Goal: Task Accomplishment & Management: Manage account settings

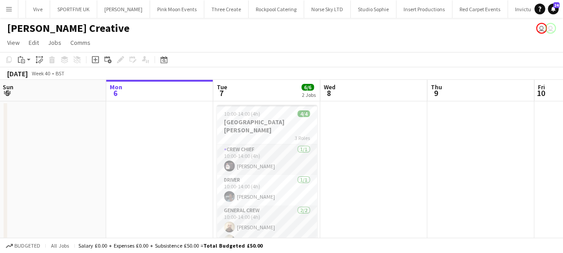
click at [336, 145] on app-date-cell at bounding box center [373, 226] width 107 height 251
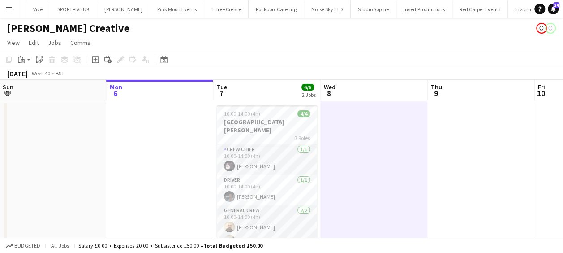
click at [367, 149] on app-date-cell at bounding box center [373, 226] width 107 height 251
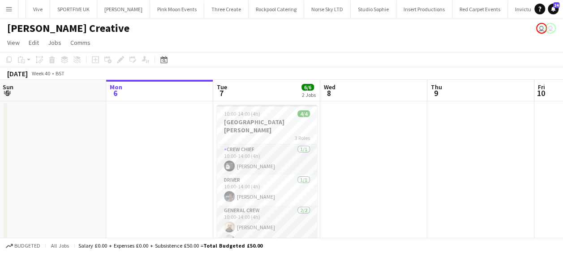
click at [10, 6] on app-icon "Menu" at bounding box center [8, 8] width 7 height 7
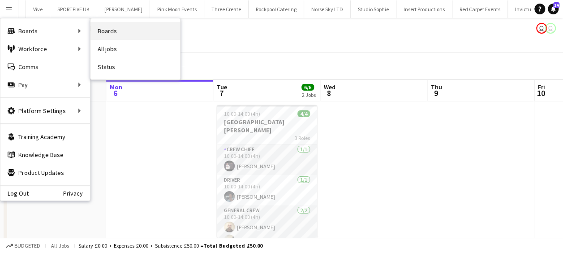
click at [116, 31] on link "Boards" at bounding box center [136, 31] width 90 height 18
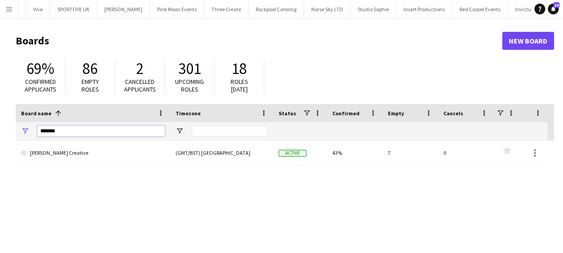
drag, startPoint x: 79, startPoint y: 130, endPoint x: 30, endPoint y: 134, distance: 49.0
click at [30, 135] on div "*******" at bounding box center [93, 131] width 155 height 18
type input "****"
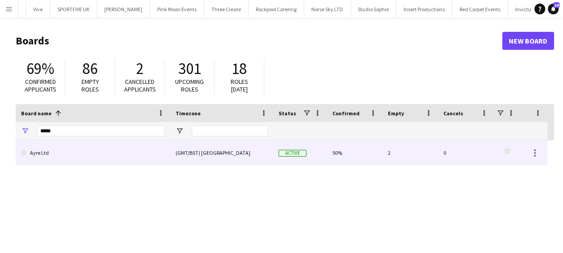
click at [107, 154] on link "Ayre Ltd" at bounding box center [93, 152] width 144 height 25
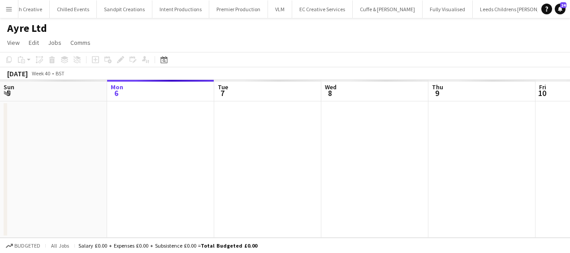
scroll to position [0, 834]
drag, startPoint x: 327, startPoint y: 169, endPoint x: 394, endPoint y: 153, distance: 69.3
click at [295, 161] on app-calendar-viewport "Fri 3 2/2 1 Job Sat 4 2/2 1 Job Sun 5 Mon 6 Tue 7 Wed 8 Thu 9 Fri 10 Sat 11 Sun…" at bounding box center [285, 159] width 570 height 158
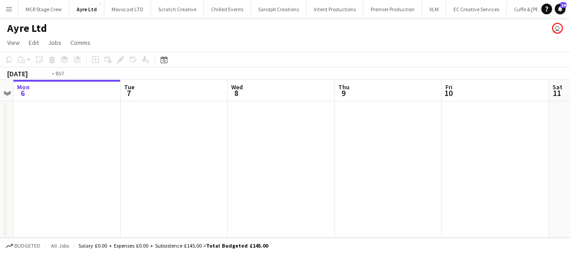
drag, startPoint x: 390, startPoint y: 157, endPoint x: 269, endPoint y: 152, distance: 121.1
click at [273, 155] on app-calendar-viewport "Fri 3 2/2 1 Job Sat 4 2/2 1 Job Sun 5 Mon 6 Tue 7 Wed 8 Thu 9 Fri 10 Sat 11 Sun…" at bounding box center [285, 159] width 570 height 158
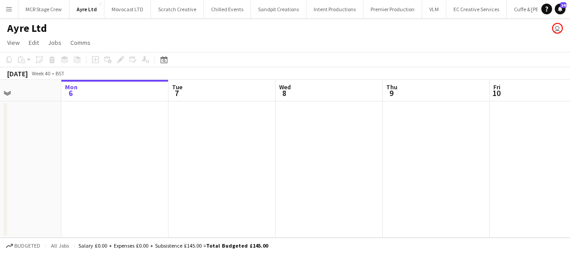
drag, startPoint x: 352, startPoint y: 149, endPoint x: 320, endPoint y: 147, distance: 31.9
click at [308, 153] on app-calendar-viewport "Fri 3 2/2 1 Job Sat 4 2/2 1 Job Sun 5 Mon 6 Tue 7 Wed 8 Thu 9 Fri 10 Sat 11 Sun…" at bounding box center [285, 159] width 570 height 158
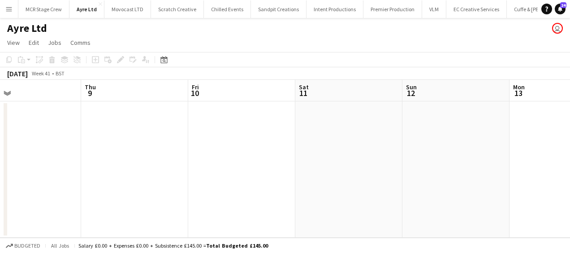
drag, startPoint x: 294, startPoint y: 150, endPoint x: 257, endPoint y: 133, distance: 40.9
click at [238, 139] on app-calendar-viewport "Sun 5 Mon 6 Tue 7 Wed 8 Thu 9 Fri 10 Sat 11 Sun 12 Mon 13 Tue 14 Wed 15" at bounding box center [285, 159] width 570 height 158
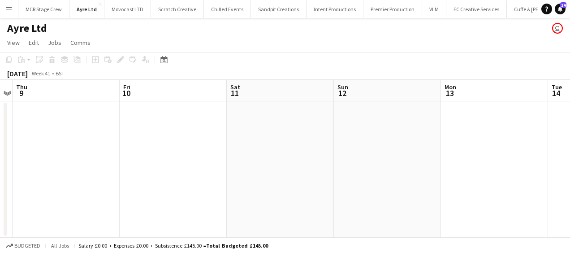
drag, startPoint x: 249, startPoint y: 142, endPoint x: 207, endPoint y: 139, distance: 42.2
click at [212, 139] on app-calendar-viewport "Sun 5 Mon 6 Tue 7 Wed 8 Thu 9 Fri 10 Sat 11 Sun 12 Mon 13 Tue 14 Wed 15" at bounding box center [285, 159] width 570 height 158
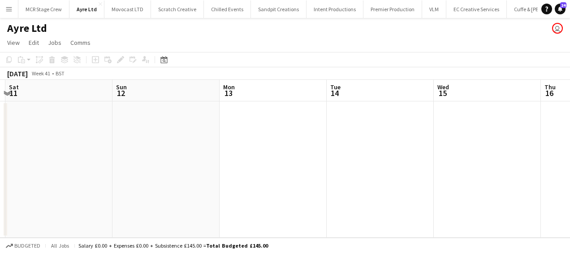
drag, startPoint x: 319, startPoint y: 145, endPoint x: 91, endPoint y: 134, distance: 228.9
click at [78, 138] on app-calendar-viewport "Tue 7 Wed 8 Thu 9 Fri 10 Sat 11 Sun 12 Mon 13 Tue 14 Wed 15 Thu 16 Fri 17" at bounding box center [285, 159] width 570 height 158
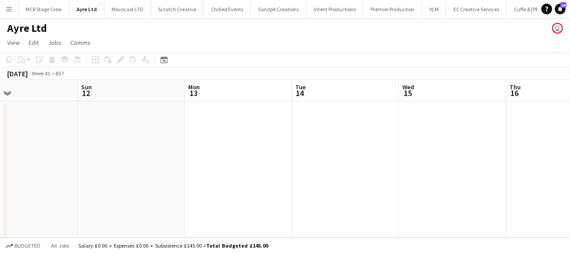
click at [280, 131] on app-date-cell at bounding box center [238, 169] width 107 height 136
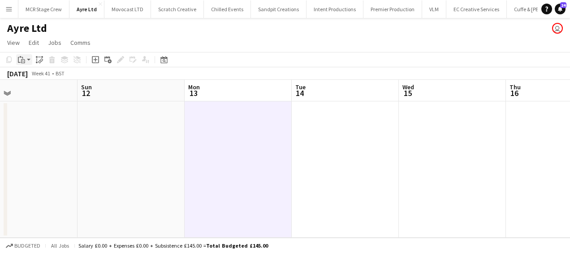
click at [26, 58] on div "Paste" at bounding box center [21, 59] width 11 height 11
click at [96, 58] on icon "Add job" at bounding box center [95, 59] width 7 height 7
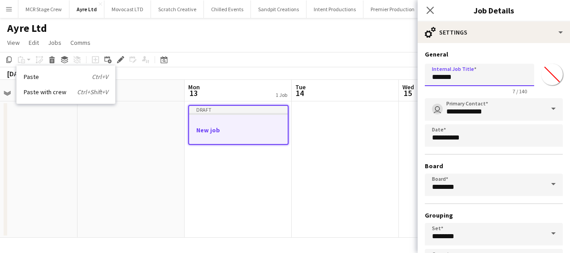
drag, startPoint x: 490, startPoint y: 75, endPoint x: 361, endPoint y: 78, distance: 128.7
click at [361, 78] on body "Menu Boards Boards Boards All jobs Status Workforce Workforce My Workforce Recr…" at bounding box center [285, 126] width 570 height 253
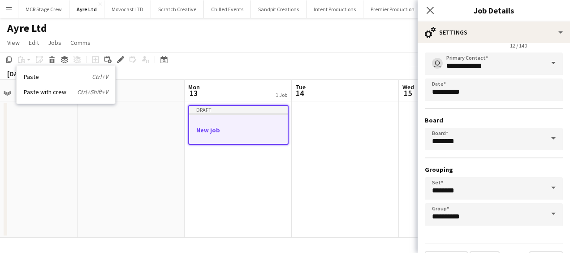
scroll to position [69, 0]
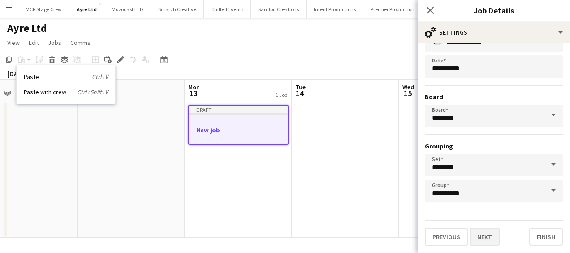
type input "**********"
click at [491, 236] on button "Next" at bounding box center [485, 237] width 30 height 18
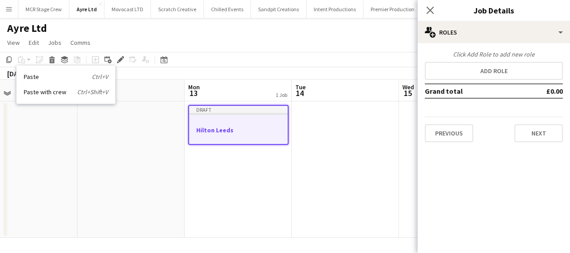
scroll to position [0, 0]
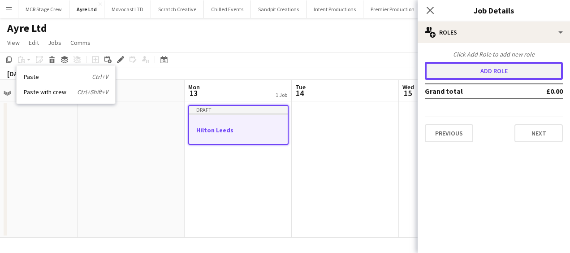
click at [490, 68] on button "Add role" at bounding box center [494, 71] width 138 height 18
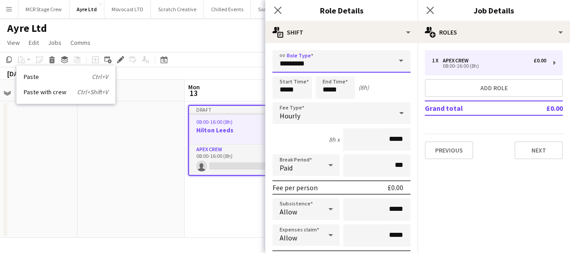
drag, startPoint x: 321, startPoint y: 65, endPoint x: 266, endPoint y: 70, distance: 54.9
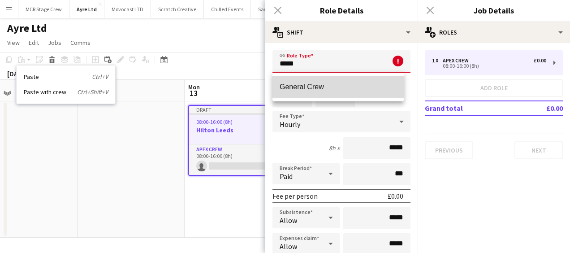
click at [311, 88] on span "General Crew" at bounding box center [338, 86] width 117 height 9
type input "**********"
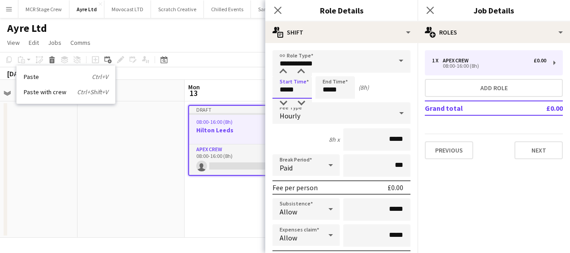
drag, startPoint x: 298, startPoint y: 86, endPoint x: 250, endPoint y: 87, distance: 48.0
click at [250, 87] on body "Menu Boards Boards Boards All jobs Status Workforce Workforce My Workforce Recr…" at bounding box center [285, 126] width 570 height 253
type input "*****"
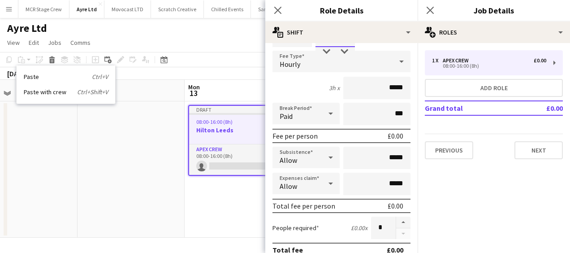
scroll to position [90, 0]
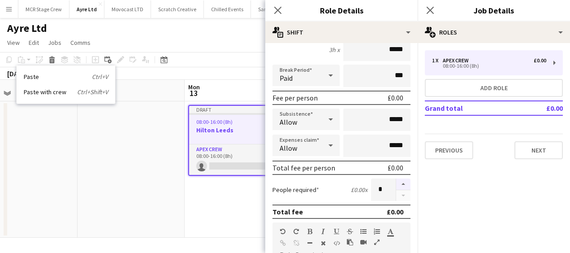
type input "*****"
click at [397, 182] on button "button" at bounding box center [403, 184] width 14 height 12
type input "*"
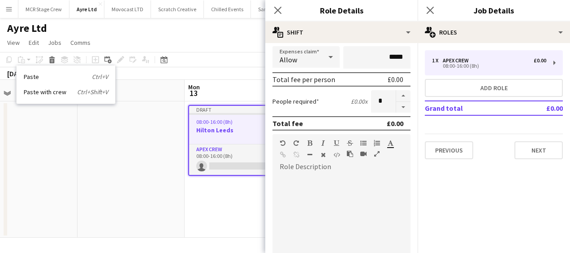
scroll to position [179, 0]
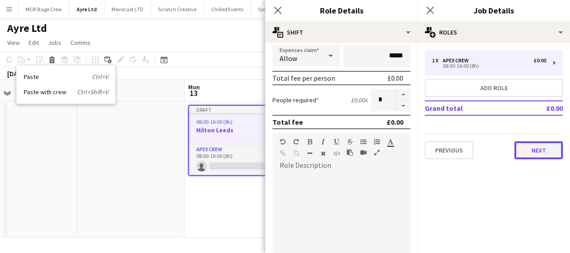
click at [531, 153] on button "Next" at bounding box center [539, 150] width 48 height 18
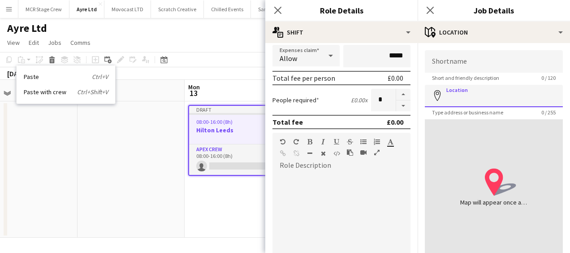
click at [483, 96] on input "Location" at bounding box center [494, 96] width 138 height 22
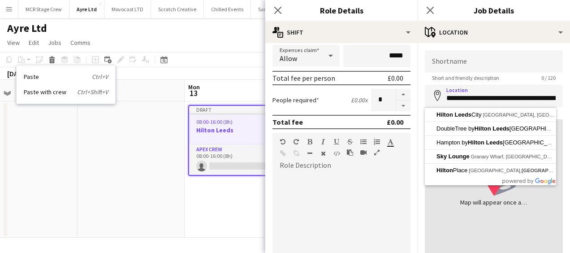
type input "**********"
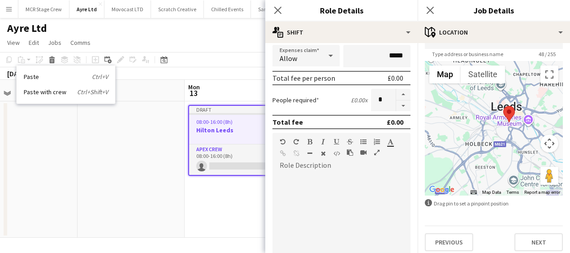
scroll to position [64, 0]
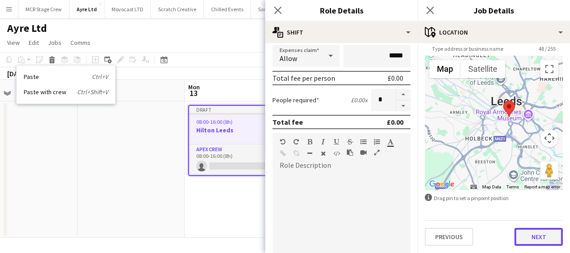
click at [529, 237] on button "Next" at bounding box center [539, 237] width 48 height 18
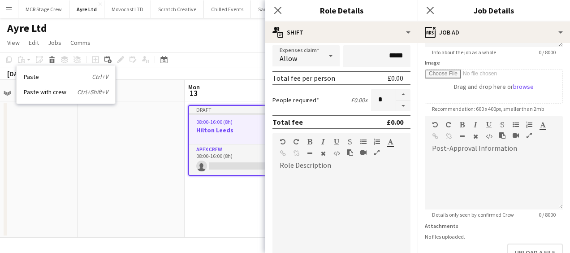
scroll to position [134, 0]
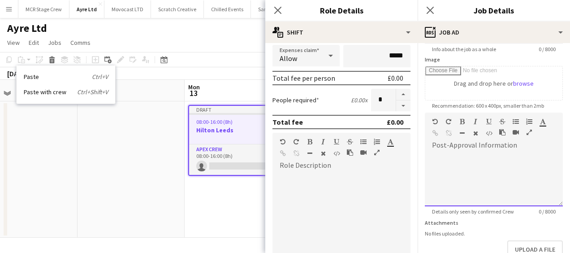
click at [463, 169] on div at bounding box center [494, 179] width 138 height 54
drag, startPoint x: 527, startPoint y: 160, endPoint x: 420, endPoint y: 155, distance: 107.3
click at [420, 155] on form "**********" at bounding box center [494, 109] width 152 height 386
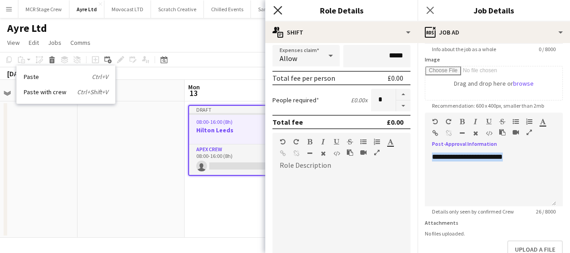
click at [281, 11] on icon "Close pop-in" at bounding box center [277, 10] width 9 height 9
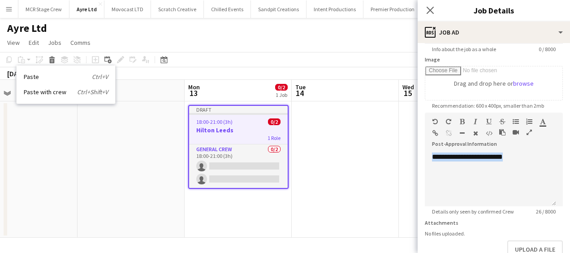
click at [215, 126] on h3 "Hilton Leeds" at bounding box center [238, 130] width 99 height 8
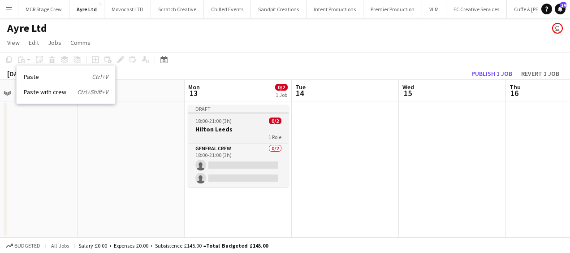
click at [219, 126] on h3 "Hilton Leeds" at bounding box center [238, 129] width 100 height 8
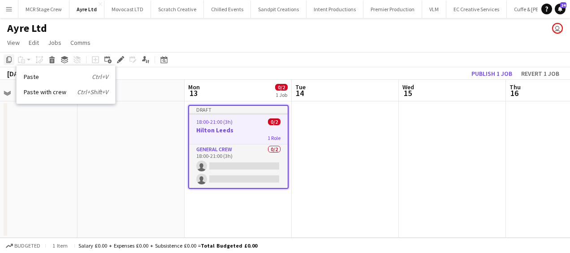
click at [9, 56] on icon "Copy" at bounding box center [8, 59] width 7 height 7
click at [308, 127] on app-date-cell at bounding box center [345, 169] width 107 height 136
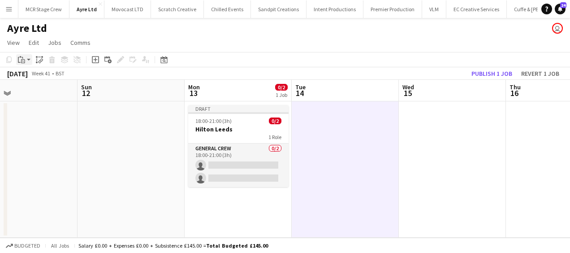
click at [28, 59] on app-action-btn "Paste" at bounding box center [24, 59] width 16 height 11
click at [35, 75] on link "Paste Ctrl+V" at bounding box center [66, 77] width 84 height 8
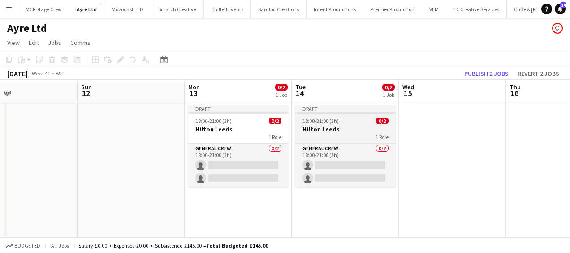
click at [330, 126] on h3 "Hilton Leeds" at bounding box center [345, 129] width 100 height 8
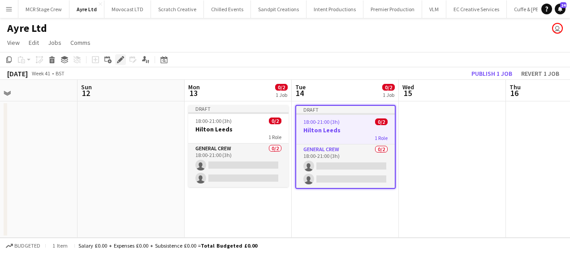
click at [118, 62] on icon at bounding box center [118, 62] width 2 height 2
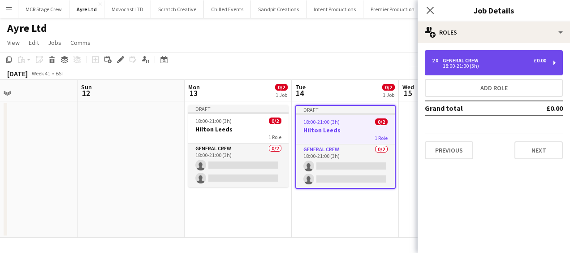
click at [463, 61] on div "General Crew" at bounding box center [462, 60] width 39 height 6
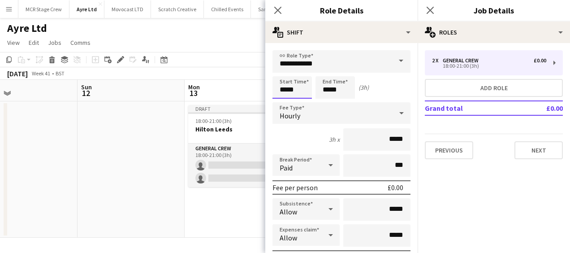
click at [288, 88] on input "*****" at bounding box center [292, 87] width 39 height 22
click at [283, 101] on div at bounding box center [283, 103] width 18 height 9
click at [283, 100] on div at bounding box center [283, 103] width 18 height 9
click at [306, 74] on div at bounding box center [301, 71] width 18 height 9
type input "*****"
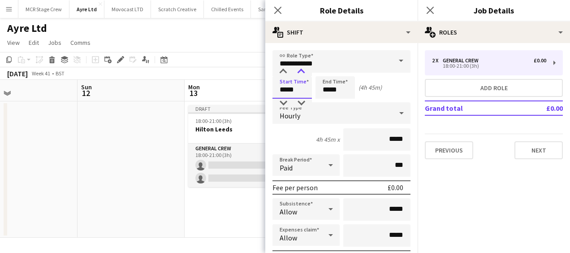
click at [306, 74] on div at bounding box center [301, 71] width 18 height 9
click at [323, 90] on input "*****" at bounding box center [335, 87] width 39 height 22
click at [329, 102] on div at bounding box center [326, 103] width 18 height 9
click at [345, 71] on div at bounding box center [344, 71] width 18 height 9
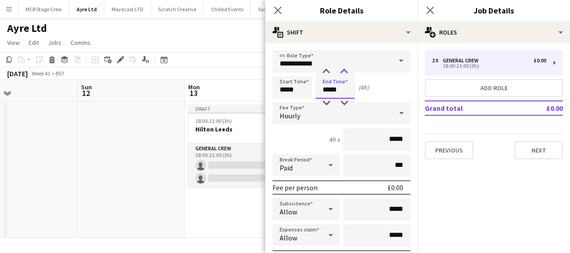
click at [345, 71] on div at bounding box center [344, 71] width 18 height 9
type input "*****"
click at [329, 103] on div at bounding box center [326, 103] width 18 height 9
click at [274, 13] on icon "Close pop-in" at bounding box center [277, 10] width 9 height 9
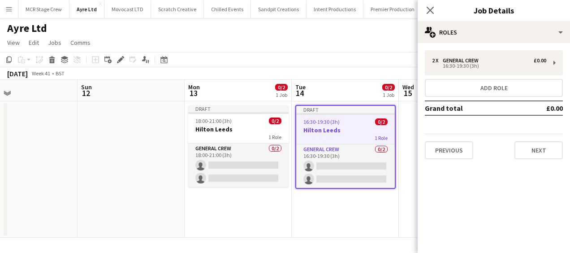
click at [350, 200] on app-date-cell "Draft 16:30-19:30 (3h) 0/2 Hilton Leeds 1 Role General Crew 0/2 16:30-19:30 (3h…" at bounding box center [345, 169] width 107 height 136
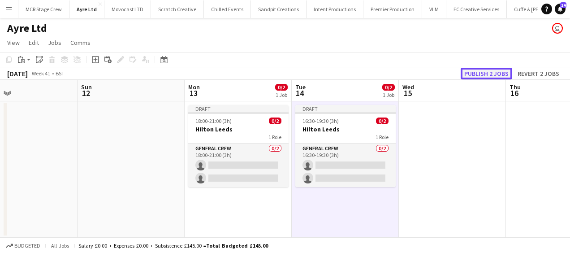
click at [489, 73] on button "Publish 2 jobs" at bounding box center [487, 74] width 52 height 12
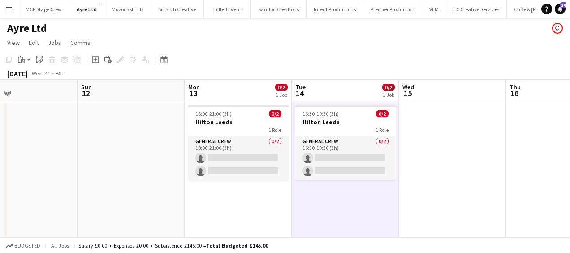
click at [264, 194] on app-date-cell "18:00-21:00 (3h) 0/2 Hilton Leeds 1 Role General Crew 0/2 18:00-21:00 (3h) sing…" at bounding box center [238, 169] width 107 height 136
